Goal: Check status: Check status

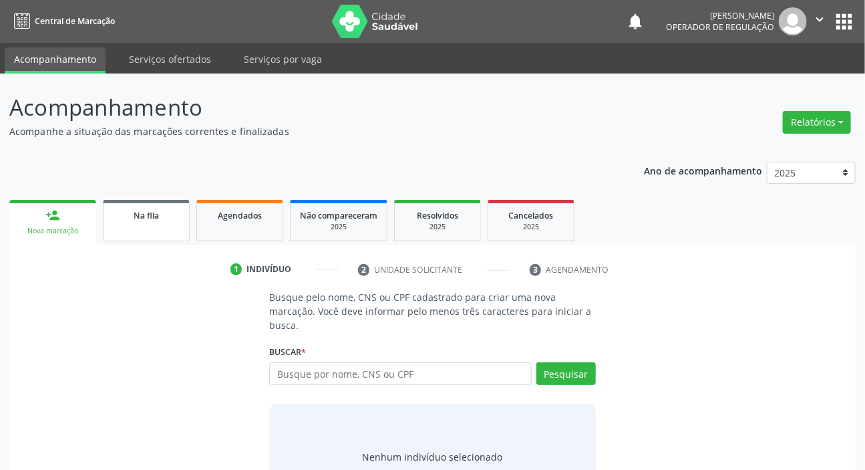
click at [180, 225] on link "Na fila" at bounding box center [146, 220] width 87 height 41
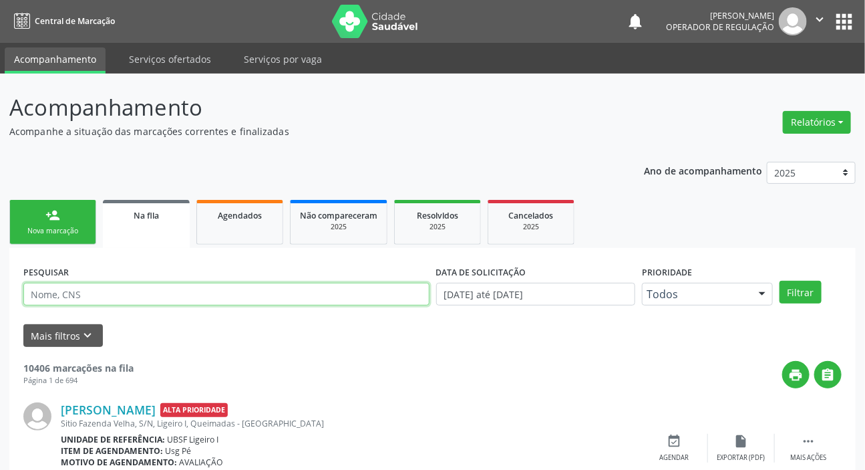
click at [148, 291] on input "text" at bounding box center [226, 294] width 406 height 23
click at [780, 281] on button "Filtrar" at bounding box center [801, 292] width 42 height 23
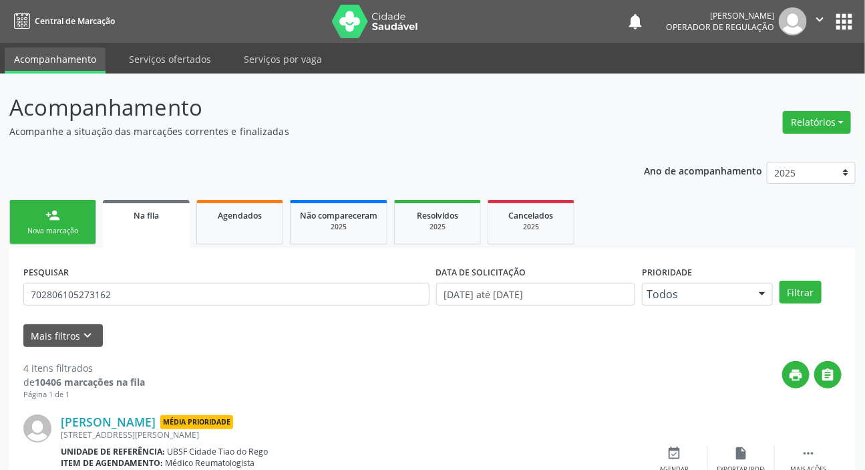
click at [154, 277] on div "PESQUISAR 702806105273162" at bounding box center [226, 288] width 413 height 52
click at [153, 278] on div "PESQUISAR 702806105273162" at bounding box center [226, 288] width 413 height 52
drag, startPoint x: 154, startPoint y: 274, endPoint x: 150, endPoint y: 285, distance: 11.8
click at [152, 278] on div "PESQUISAR 702806105273162" at bounding box center [226, 288] width 413 height 52
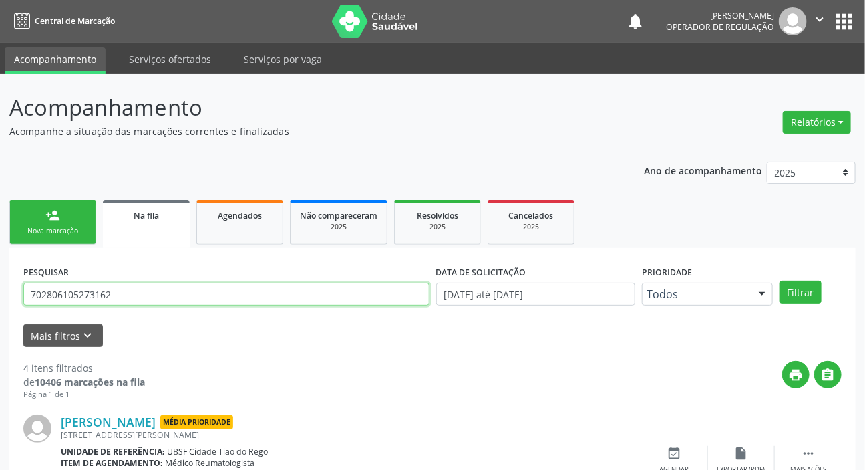
click at [146, 300] on input "702806105273162" at bounding box center [226, 294] width 406 height 23
click at [146, 301] on input "702806105273162" at bounding box center [226, 294] width 406 height 23
type input "706408645383489"
click at [780, 281] on button "Filtrar" at bounding box center [801, 292] width 42 height 23
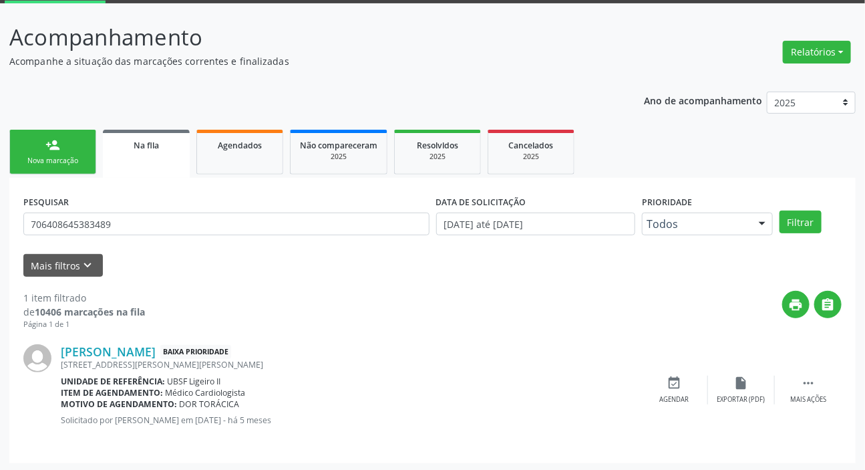
scroll to position [72, 0]
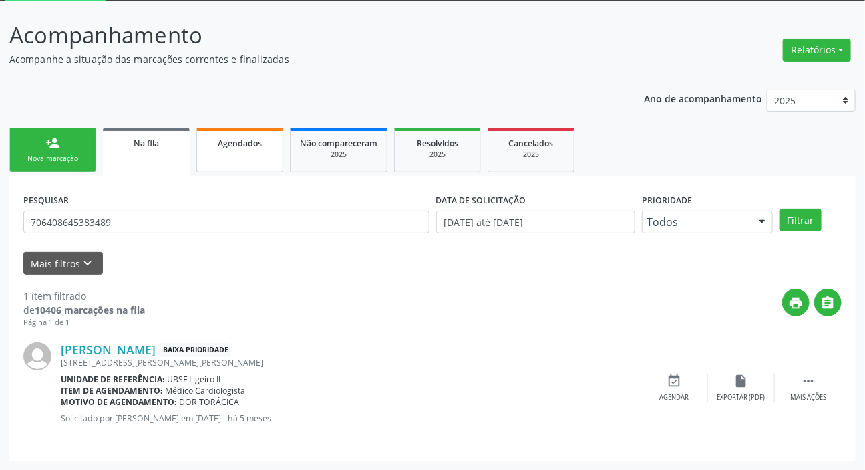
click at [232, 166] on link "Agendados" at bounding box center [239, 150] width 87 height 45
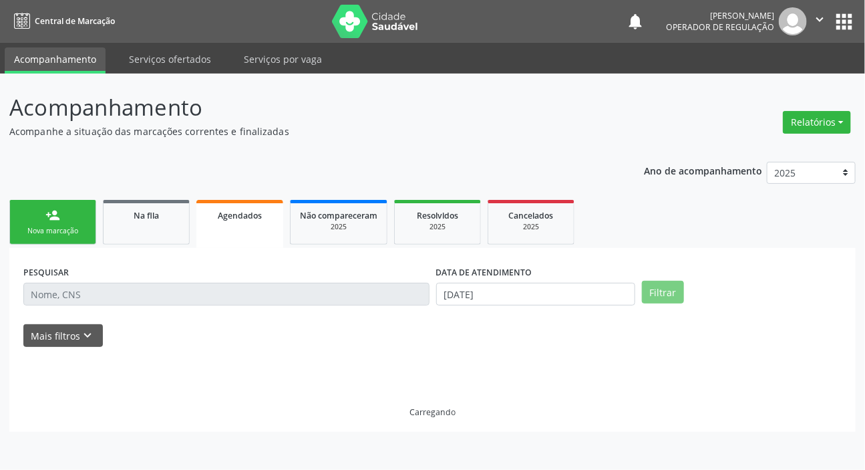
scroll to position [0, 0]
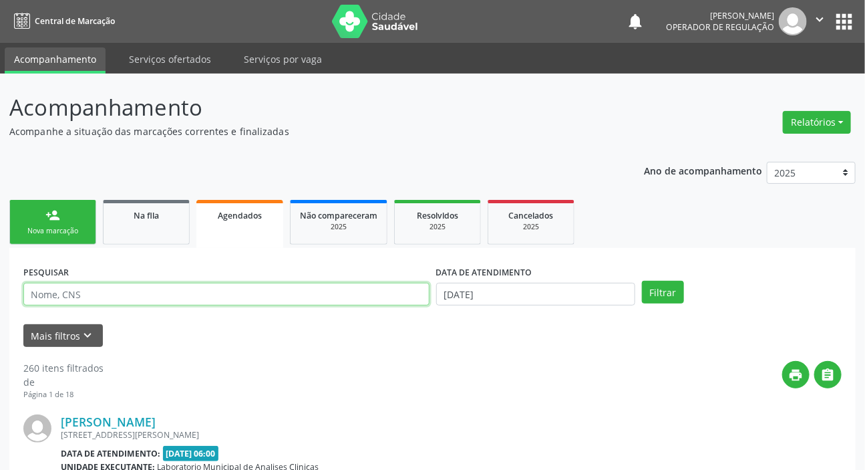
click at [205, 293] on input "text" at bounding box center [226, 294] width 406 height 23
type input "704205772536783"
click at [642, 281] on button "Filtrar" at bounding box center [663, 292] width 42 height 23
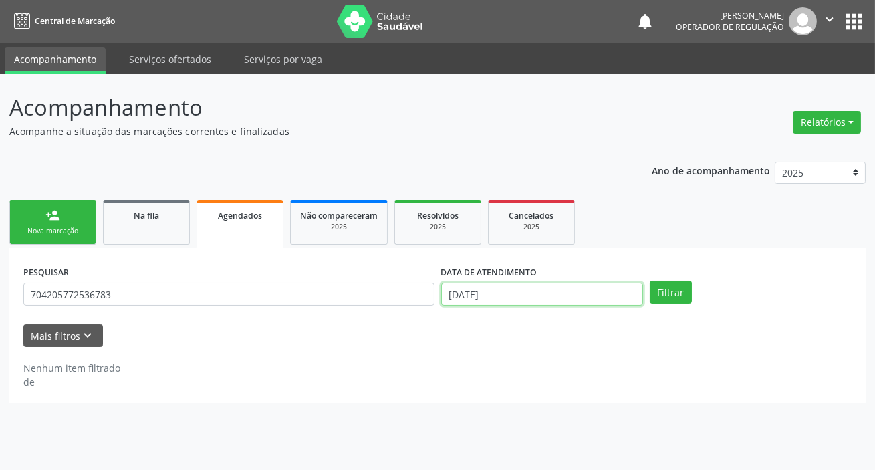
click at [468, 290] on input "[DATE]" at bounding box center [542, 294] width 202 height 23
click at [669, 293] on button "Filtrar" at bounding box center [670, 292] width 42 height 23
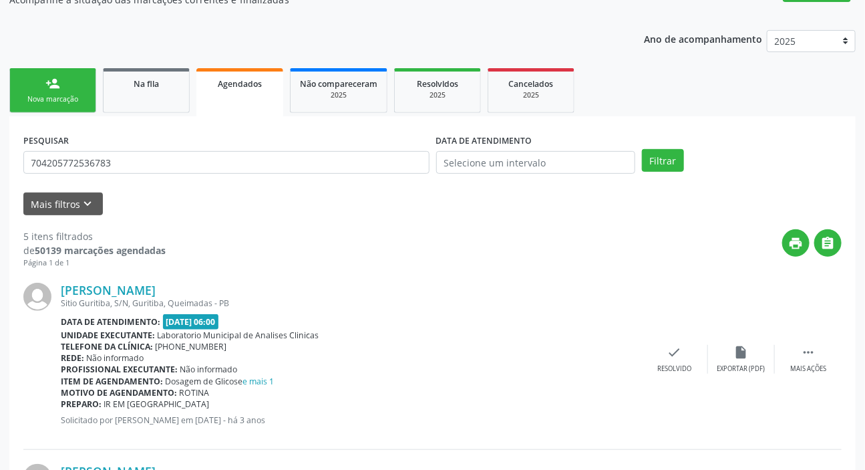
scroll to position [7, 0]
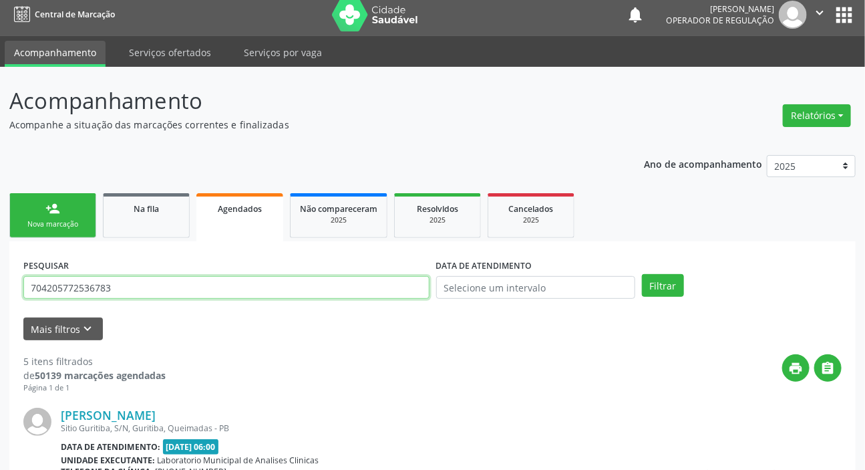
click at [180, 285] on input "704205772536783" at bounding box center [226, 287] width 406 height 23
click at [179, 283] on input "704205772536783" at bounding box center [226, 287] width 406 height 23
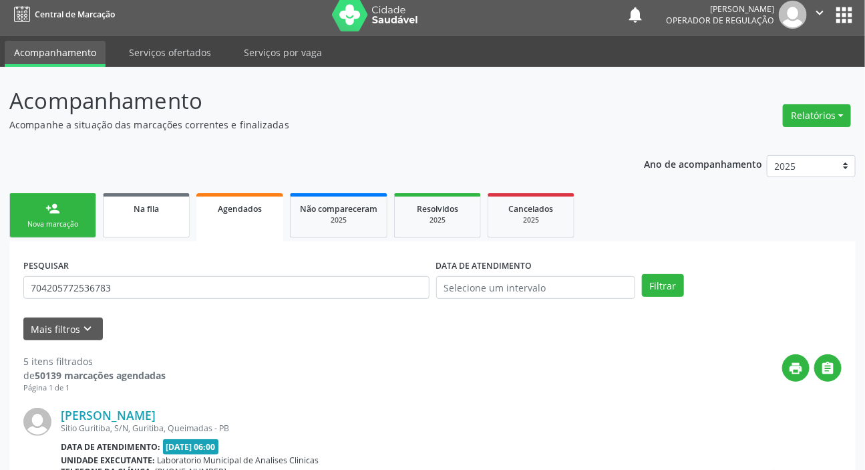
click at [145, 231] on link "Na fila" at bounding box center [146, 215] width 87 height 45
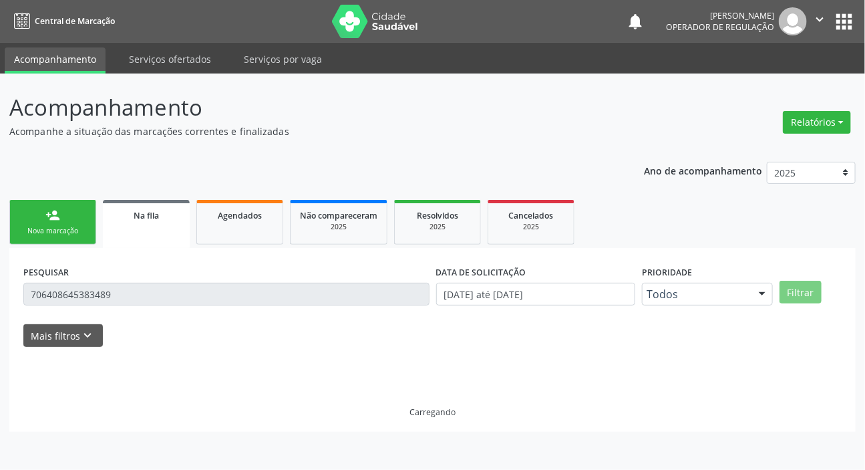
scroll to position [0, 0]
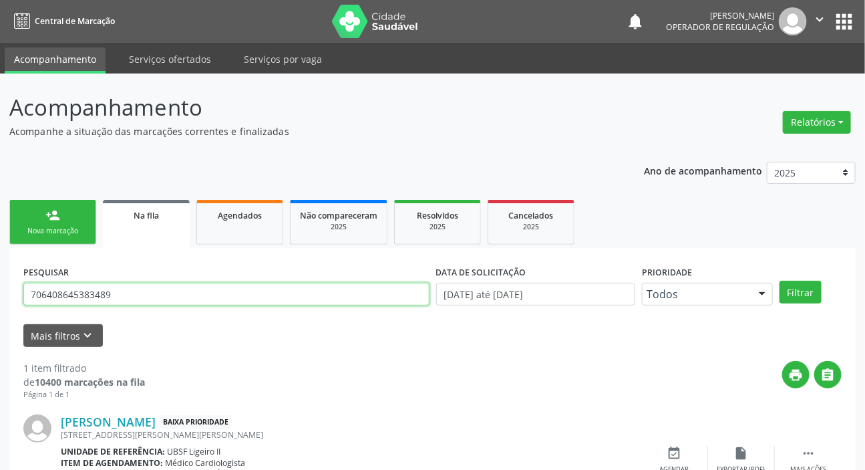
click at [174, 287] on input "706408645383489" at bounding box center [226, 294] width 406 height 23
click at [174, 286] on input "706408645383489" at bounding box center [226, 294] width 406 height 23
drag, startPoint x: 112, startPoint y: 296, endPoint x: 5, endPoint y: 293, distance: 106.9
click at [0, 295] on div "Acompanhamento Acompanhe a situação das marcações correntes e finalizadas Relat…" at bounding box center [432, 308] width 865 height 469
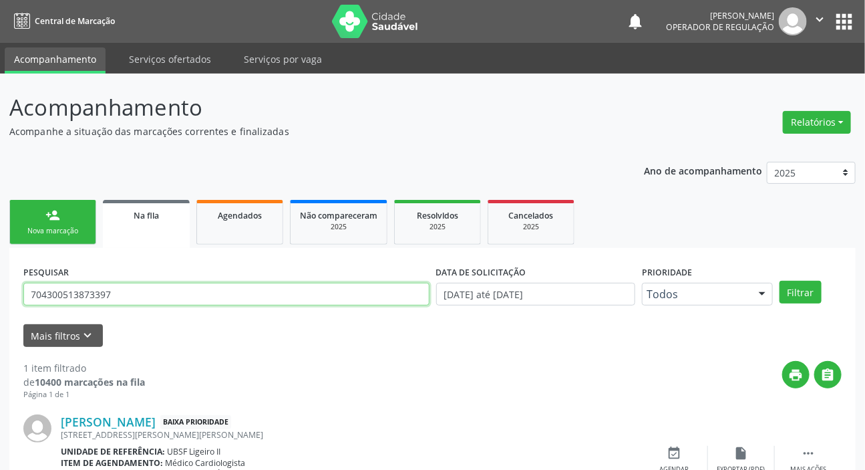
type input "704300513873397"
click at [780, 281] on button "Filtrar" at bounding box center [801, 292] width 42 height 23
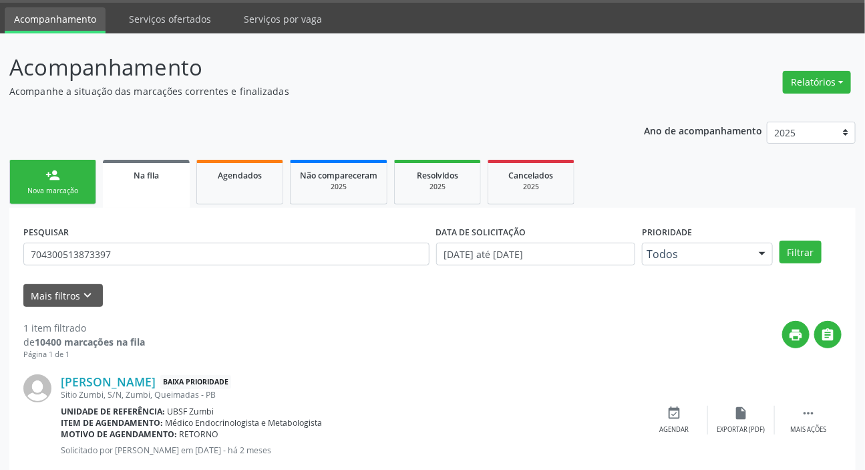
scroll to position [72, 0]
